Goal: Communication & Community: Answer question/provide support

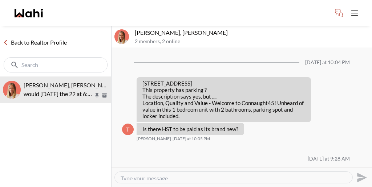
scroll to position [471, 0]
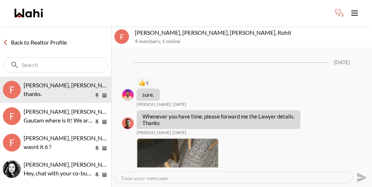
scroll to position [766, 0]
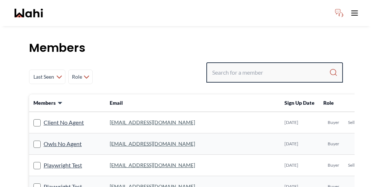
click at [265, 66] on input "Search input" at bounding box center [270, 72] width 117 height 13
paste input "[PERSON_NAME]"
type input "[PERSON_NAME]"
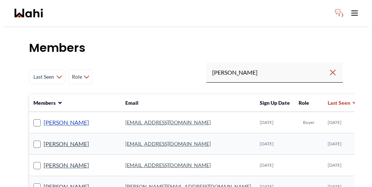
click at [49, 118] on link "[PERSON_NAME]" at bounding box center [66, 122] width 45 height 9
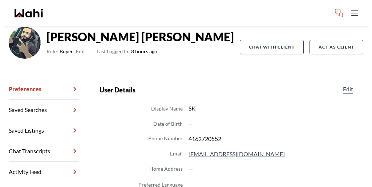
scroll to position [59, 0]
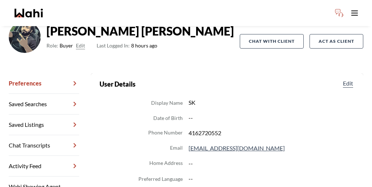
click at [37, 136] on link "Chat Transcripts" at bounding box center [44, 146] width 70 height 21
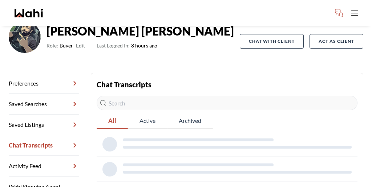
scroll to position [42, 0]
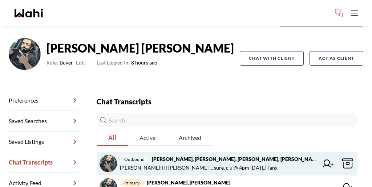
click at [183, 164] on span "[PERSON_NAME] : Hi [PERSON_NAME] ... sure, c u @ 4pm [DATE] Tanx" at bounding box center [199, 168] width 158 height 9
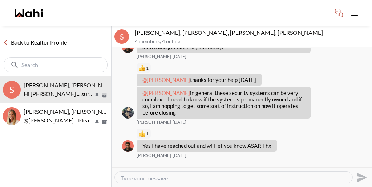
scroll to position [592, 0]
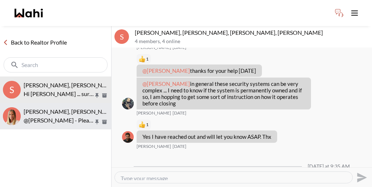
click at [58, 116] on p "@Saeid Kanani - Please ignore the above. I think the listing agent is confused …" at bounding box center [59, 120] width 70 height 9
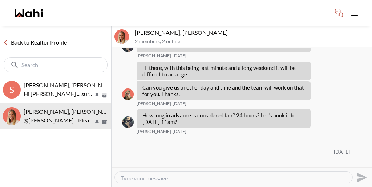
scroll to position [479, 0]
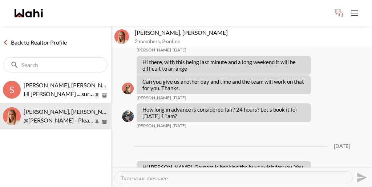
click at [46, 38] on link "Back to Realtor Profile" at bounding box center [35, 42] width 70 height 9
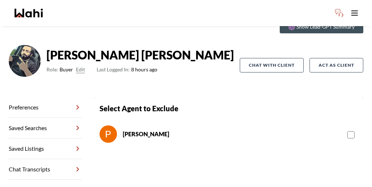
click at [43, 160] on link "Chat Transcripts" at bounding box center [45, 170] width 73 height 21
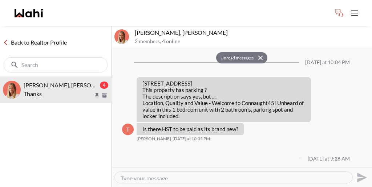
scroll to position [549, 0]
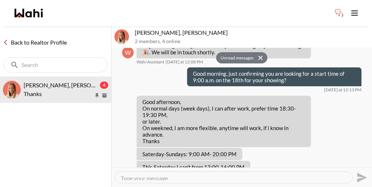
click at [161, 175] on textarea "Type your message" at bounding box center [234, 177] width 226 height 5
type textarea "ty kindly"
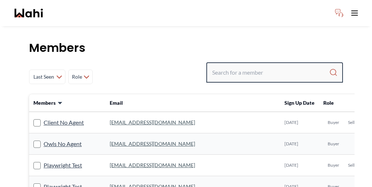
click at [257, 66] on input "Search input" at bounding box center [270, 72] width 117 height 13
paste input "[EMAIL_ADDRESS][DOMAIN_NAME]"
type input "[EMAIL_ADDRESS][DOMAIN_NAME]"
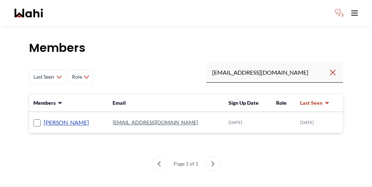
click at [53, 118] on link "[PERSON_NAME]" at bounding box center [66, 122] width 45 height 9
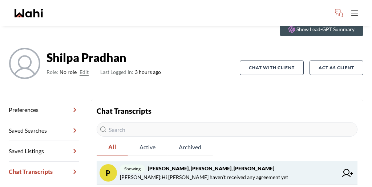
scroll to position [45, 0]
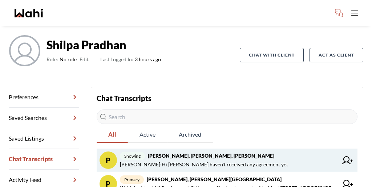
click at [174, 161] on span "[PERSON_NAME] : Hi [PERSON_NAME] haven't received any agreement yet" at bounding box center [204, 165] width 168 height 9
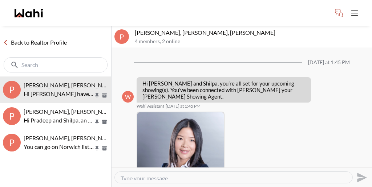
scroll to position [223, 0]
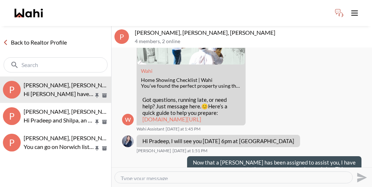
click at [216, 172] on div at bounding box center [234, 177] width 238 height 11
click at [177, 175] on textarea "Type your message" at bounding box center [234, 177] width 226 height 5
click at [193, 175] on textarea "Type your message" at bounding box center [234, 177] width 226 height 5
paste textarea "[EMAIL_ADDRESS][DOMAIN_NAME]"
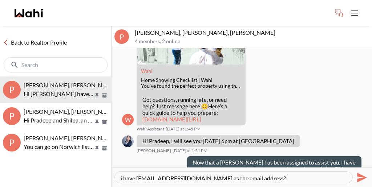
click at [117, 172] on div "i have [EMAIL_ADDRESS][DOMAIN_NAME] as the email address?" at bounding box center [234, 177] width 238 height 11
drag, startPoint x: 271, startPoint y: 172, endPoint x: 108, endPoint y: 162, distance: 163.8
click at [108, 162] on div "Back to Realtor Profile P [PERSON_NAME], [PERSON_NAME], [PERSON_NAME] Hi [PERSO…" at bounding box center [186, 106] width 372 height 161
paste textarea ", is [EMAIL_ADDRESS][DOMAIN_NAME] the correct"
type textarea "Just to confirm, is [EMAIL_ADDRESS][DOMAIN_NAME] the correct email address?"
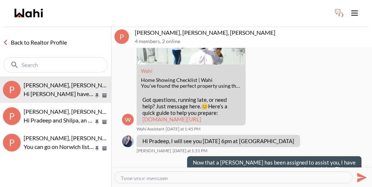
scroll to position [240, 0]
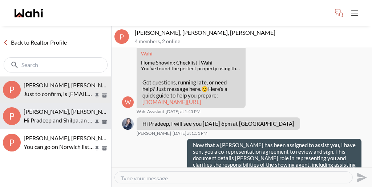
click at [56, 116] on p "Hi Pradeep and Shilpa, an offer has been submitted for [STREET_ADDRESS][PERSON_…" at bounding box center [59, 120] width 70 height 9
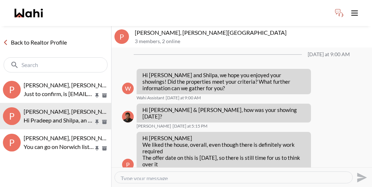
scroll to position [671, 0]
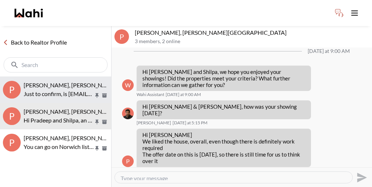
click at [68, 82] on span "[PERSON_NAME], [PERSON_NAME], [PERSON_NAME]" at bounding box center [94, 85] width 141 height 7
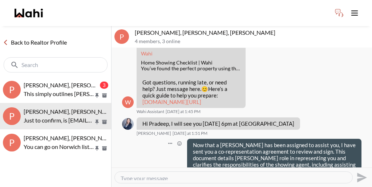
scroll to position [259, 0]
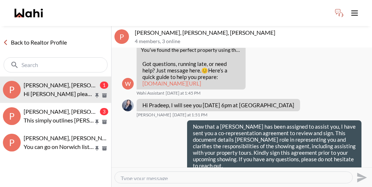
click at [236, 175] on textarea "Type your message" at bounding box center [234, 177] width 226 height 5
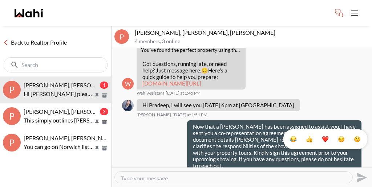
click at [310, 136] on div "Select Reaction: Thumbs up" at bounding box center [309, 139] width 7 height 7
